Goal: Task Accomplishment & Management: Complete application form

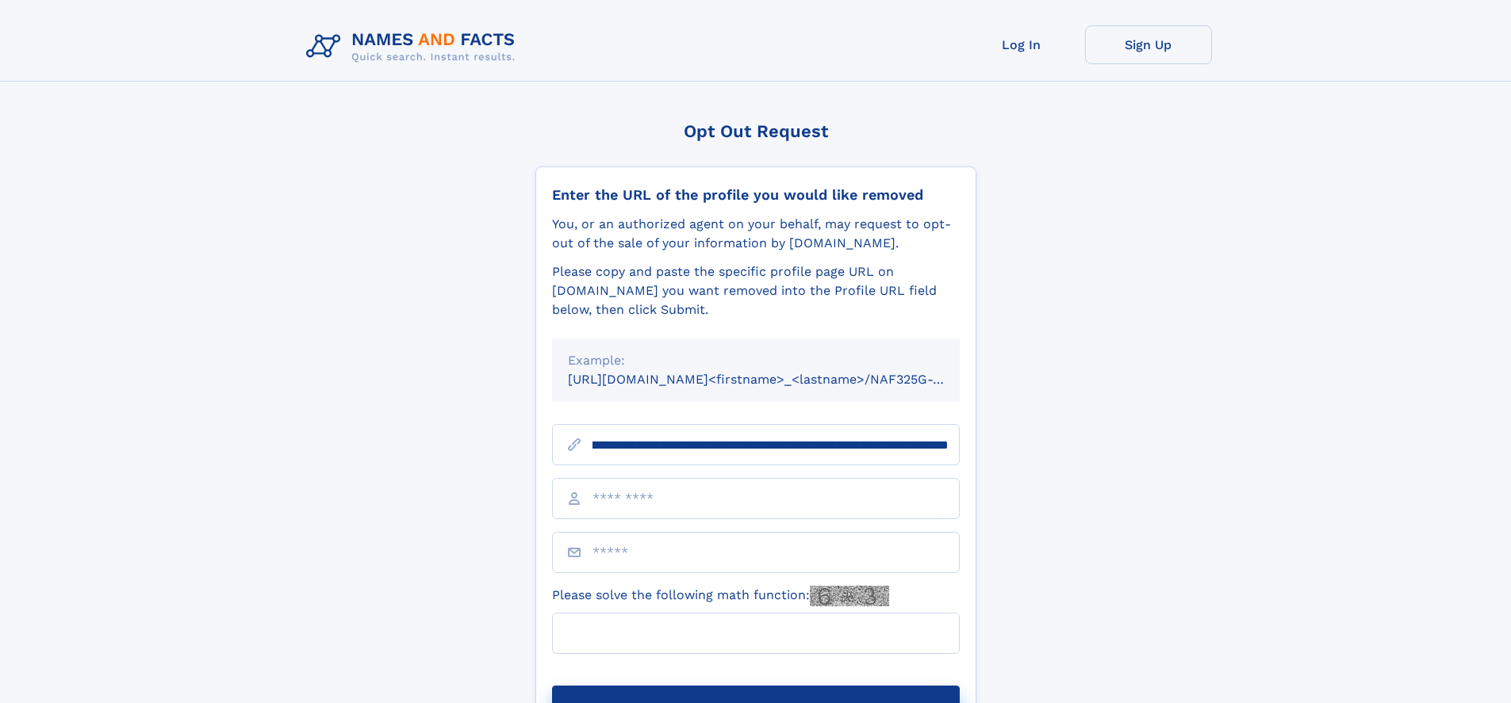
scroll to position [0, 174]
type input "**********"
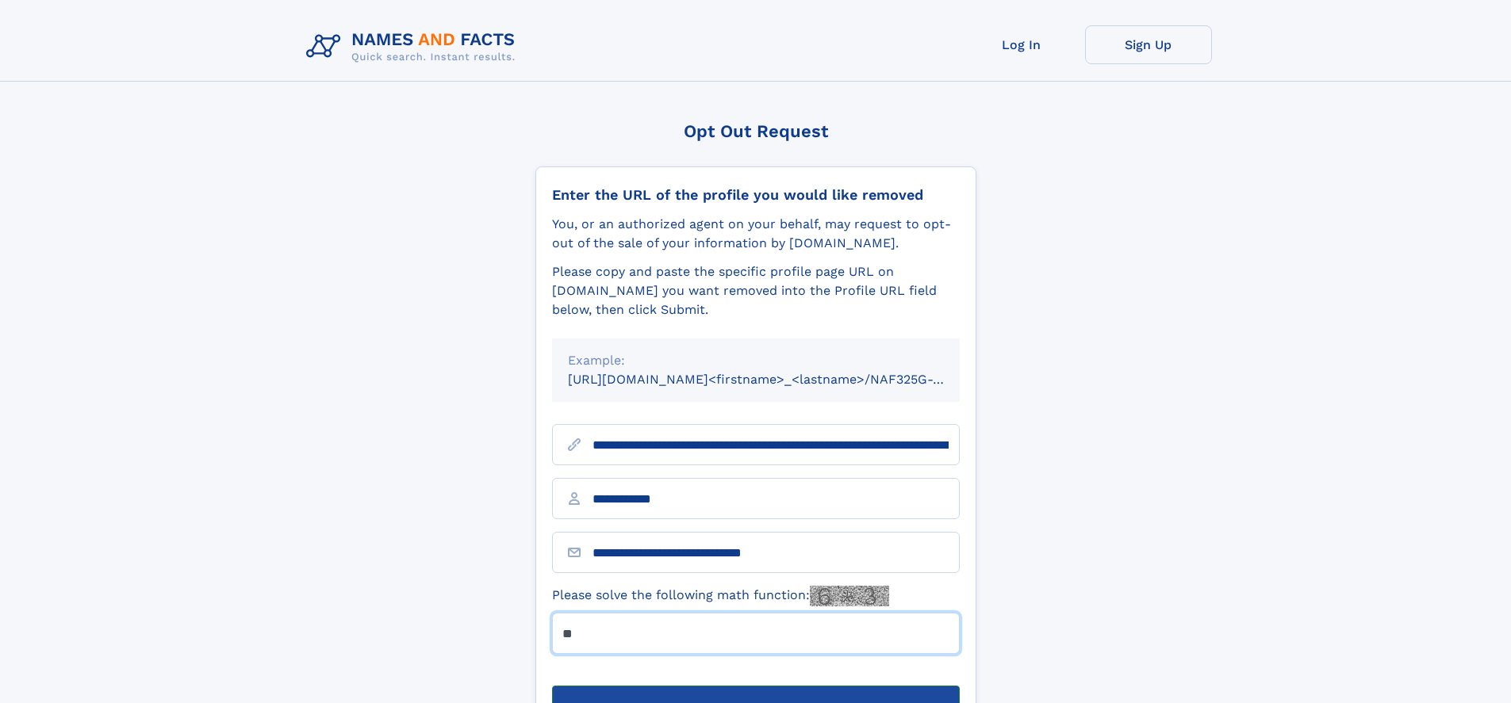
type input "**"
click at [755, 686] on button "Submit Opt Out Request" at bounding box center [756, 711] width 408 height 51
